Goal: Task Accomplishment & Management: Manage account settings

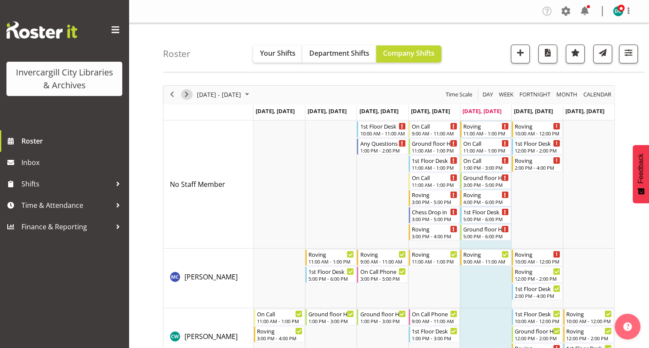
click at [187, 94] on span "Next" at bounding box center [186, 94] width 10 height 11
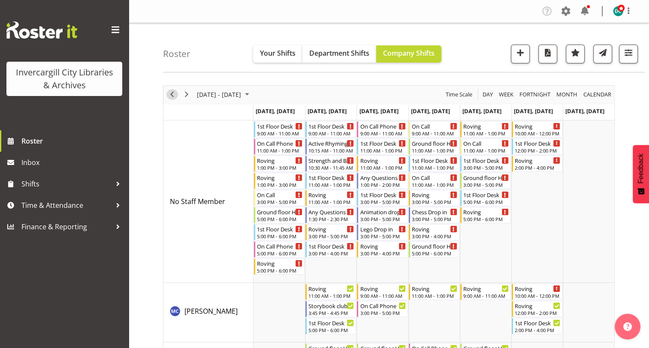
click at [174, 94] on span "Previous" at bounding box center [172, 94] width 10 height 11
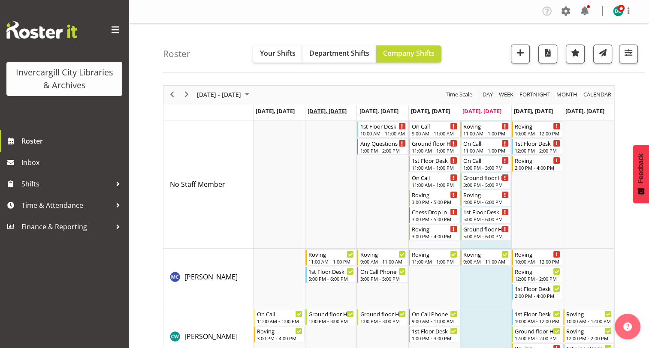
click at [331, 113] on span "[DATE], [DATE]" at bounding box center [327, 111] width 39 height 8
click at [482, 95] on span "Day" at bounding box center [488, 94] width 12 height 11
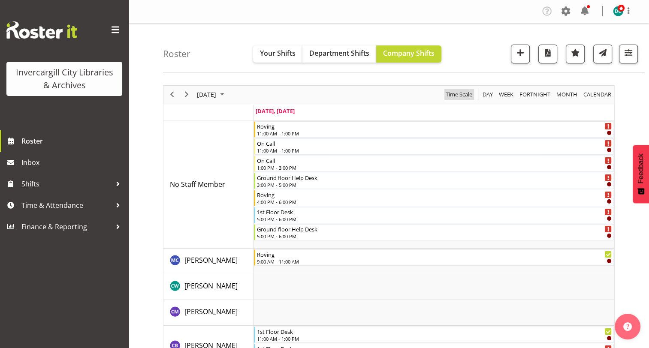
click at [451, 94] on span "Time Scale" at bounding box center [459, 94] width 28 height 11
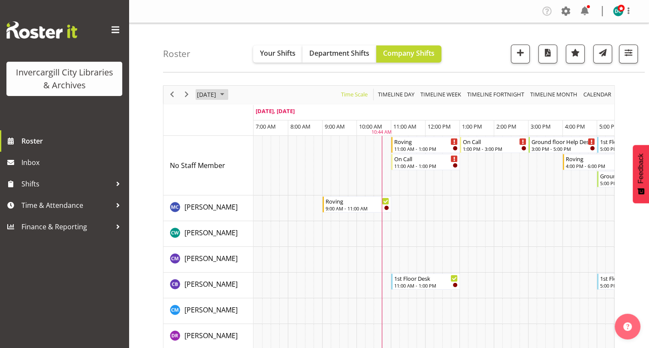
click at [208, 94] on span "[DATE]" at bounding box center [206, 94] width 21 height 11
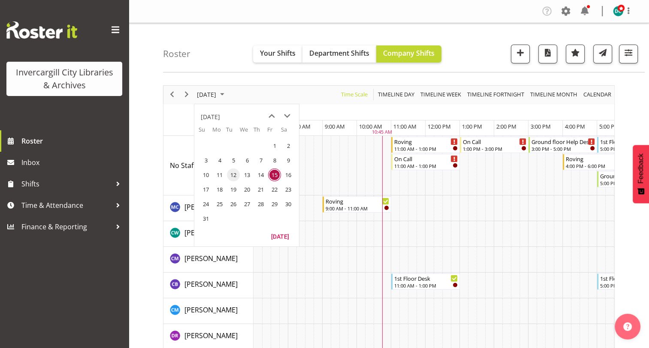
click at [235, 177] on span "12" at bounding box center [233, 175] width 13 height 13
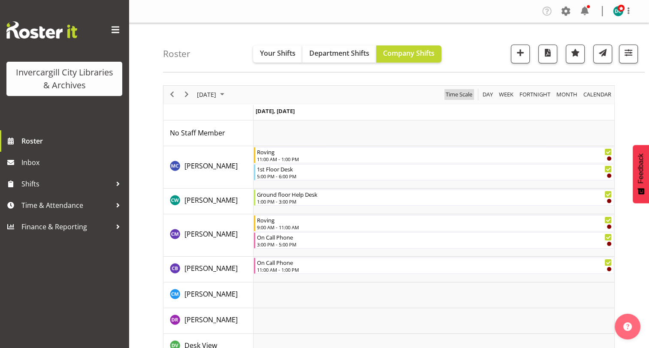
click at [454, 93] on span "Time Scale" at bounding box center [459, 94] width 28 height 11
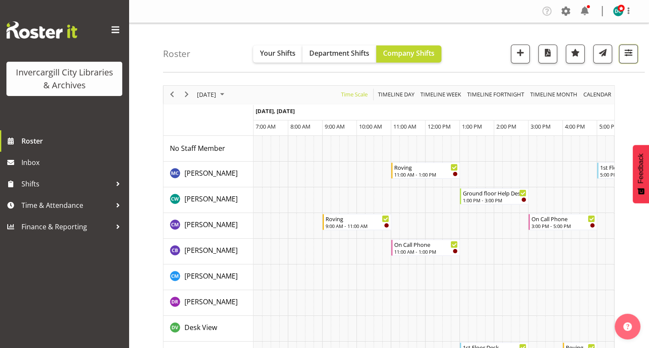
click at [631, 55] on span "button" at bounding box center [628, 52] width 11 height 11
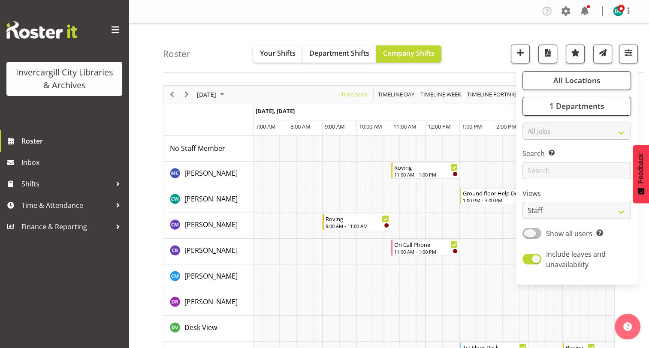
click at [529, 233] on span at bounding box center [532, 233] width 19 height 11
click at [528, 233] on input "Show all users Show only rostered employees" at bounding box center [526, 234] width 6 height 6
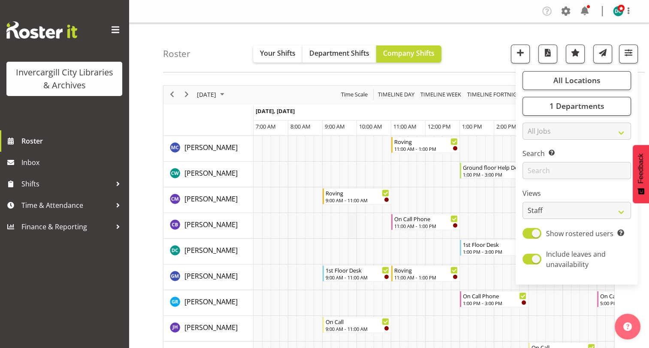
click at [352, 234] on td "Timeline Day of August 12, 2025" at bounding box center [352, 226] width 9 height 26
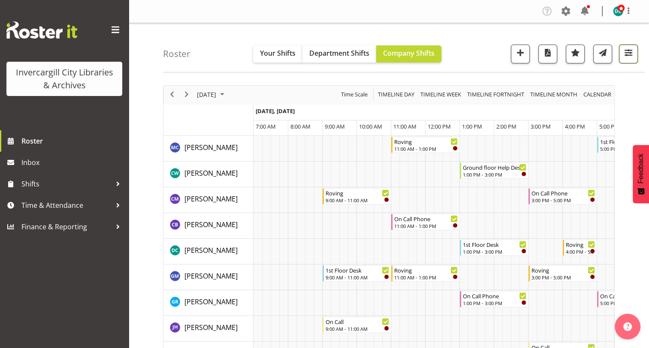
click at [626, 54] on span "button" at bounding box center [628, 52] width 11 height 11
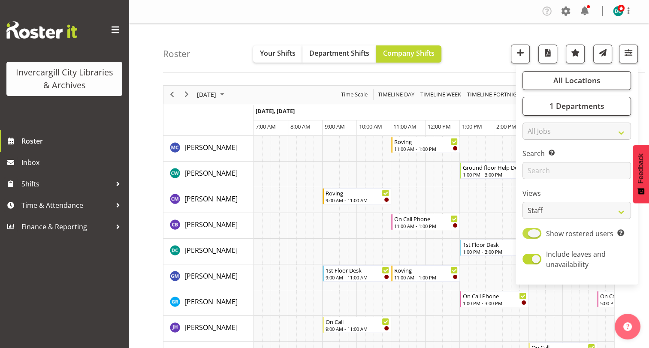
click at [539, 232] on span at bounding box center [532, 233] width 19 height 11
click at [528, 232] on input "Show rostered users Show only rostered employees" at bounding box center [526, 234] width 6 height 6
checkbox input "false"
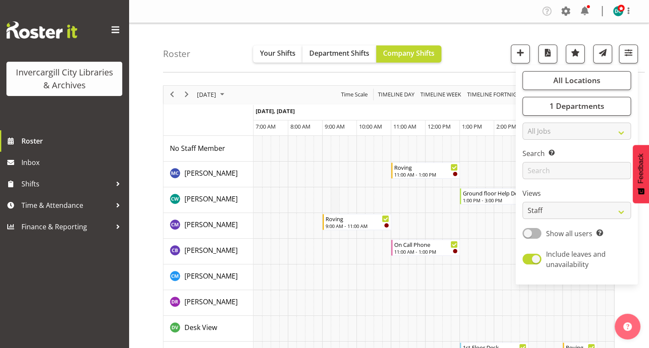
click at [336, 188] on td "Timeline Day of August 12, 2025" at bounding box center [335, 200] width 9 height 26
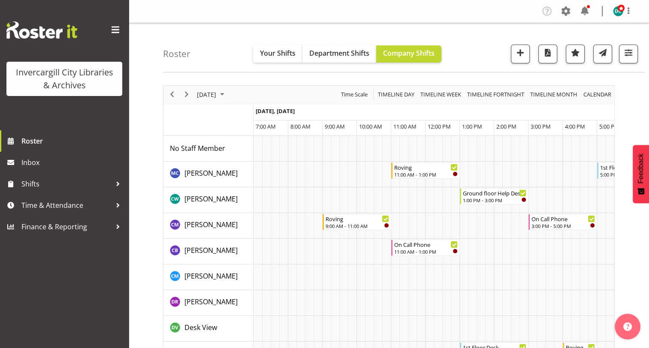
click at [623, 53] on span "button" at bounding box center [628, 52] width 11 height 11
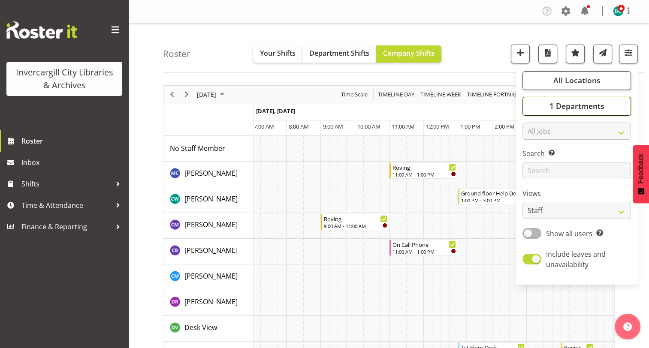
click at [539, 108] on button "1 Departments" at bounding box center [577, 106] width 109 height 19
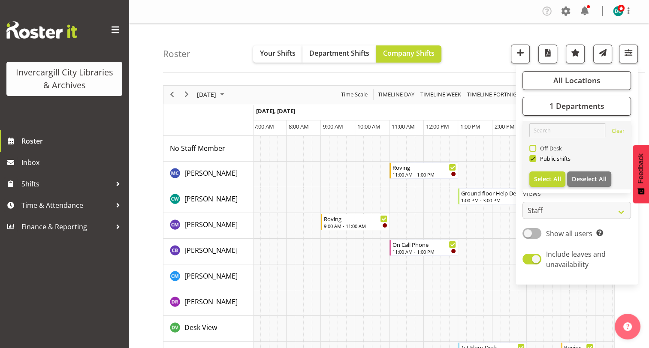
click at [534, 148] on span at bounding box center [532, 148] width 7 height 7
click at [534, 148] on input "Off Desk" at bounding box center [532, 148] width 6 height 6
checkbox input "true"
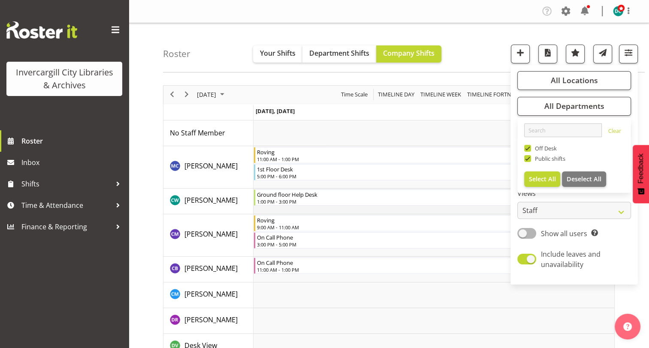
click at [463, 213] on td "Timeline Day of August 12, 2025" at bounding box center [434, 202] width 361 height 26
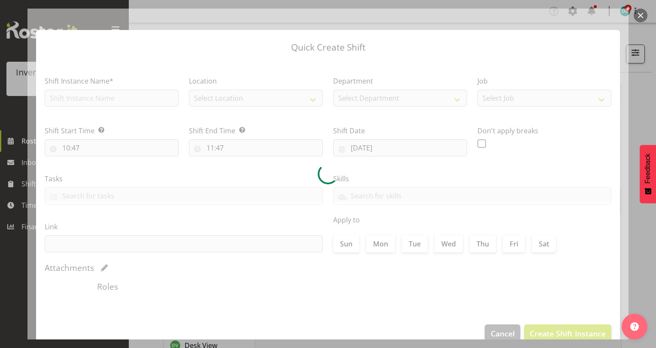
type input "[DATE]"
checkbox input "true"
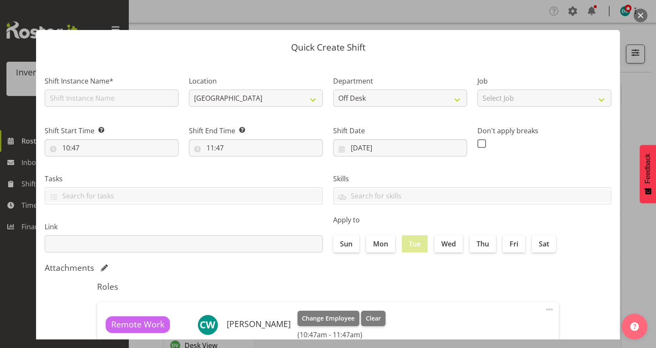
click at [647, 14] on div at bounding box center [328, 174] width 656 height 348
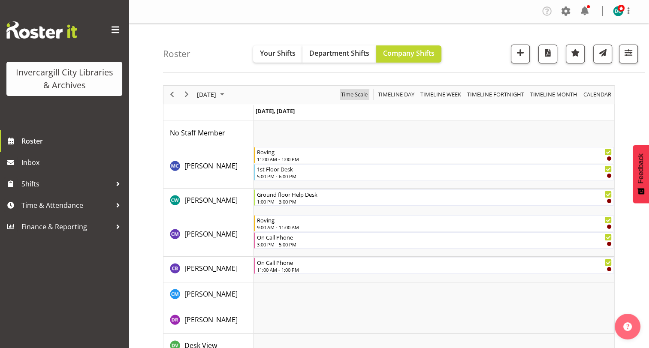
click at [363, 90] on span "Time Scale" at bounding box center [354, 94] width 28 height 11
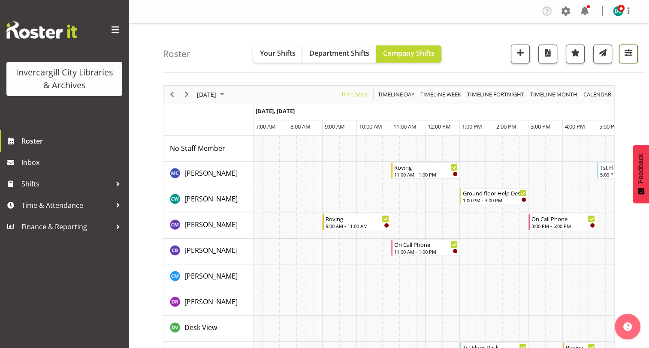
click at [625, 55] on span "button" at bounding box center [628, 52] width 11 height 11
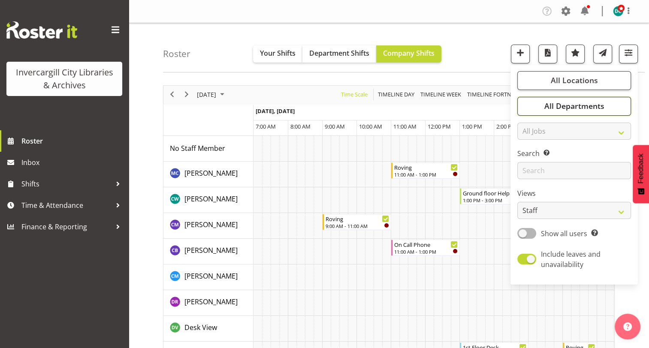
click at [545, 105] on span "All Departments" at bounding box center [574, 106] width 60 height 10
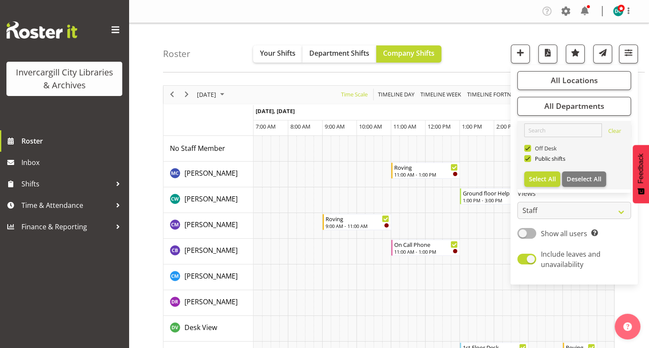
click at [527, 148] on span at bounding box center [527, 148] width 7 height 7
click at [527, 148] on input "Off Desk" at bounding box center [527, 148] width 6 height 6
checkbox input "false"
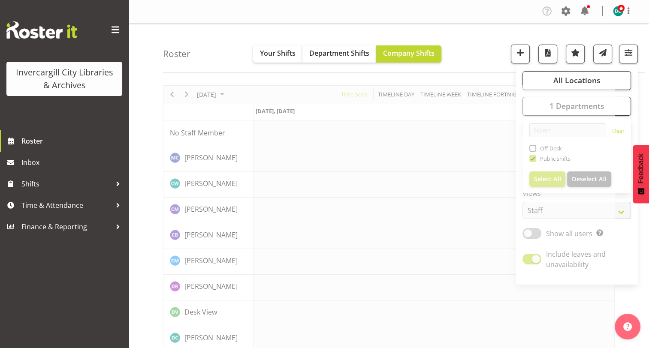
click at [474, 53] on div "Roster Your Shifts Department Shifts Company Shifts All Locations [GEOGRAPHIC_D…" at bounding box center [404, 47] width 482 height 49
